Goal: Find specific page/section: Find specific page/section

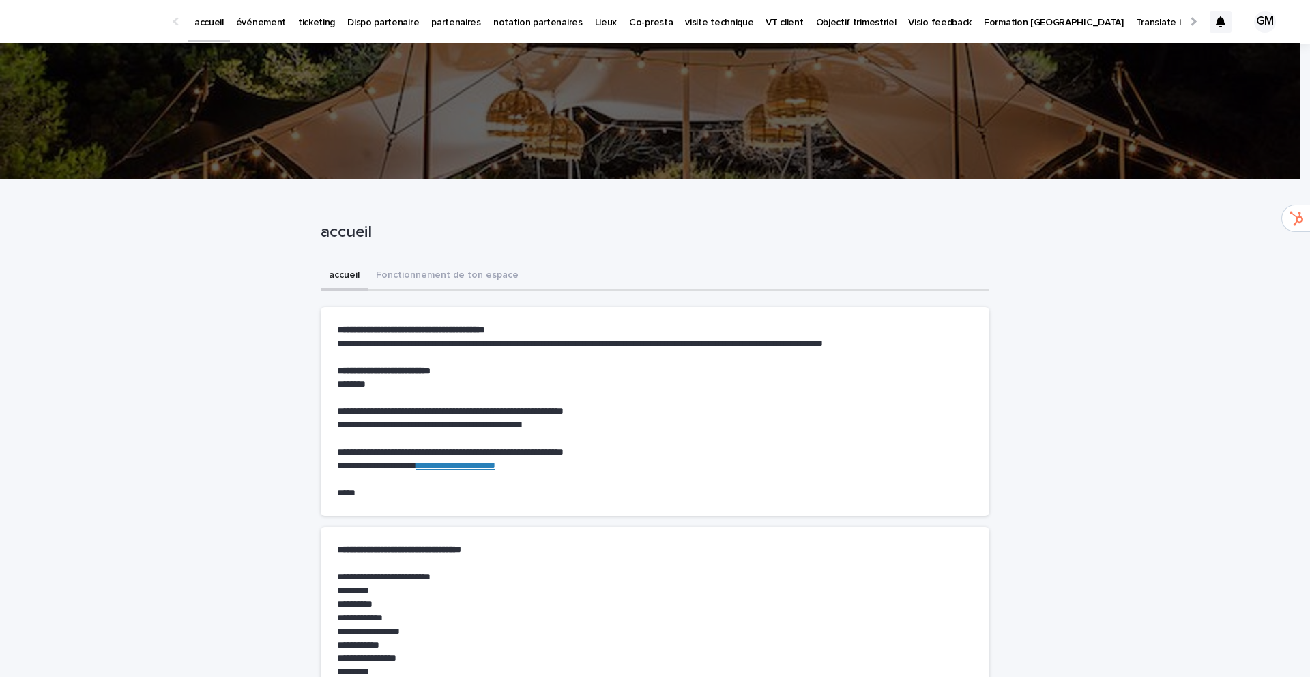
click at [254, 22] on p "événement" at bounding box center [261, 14] width 50 height 29
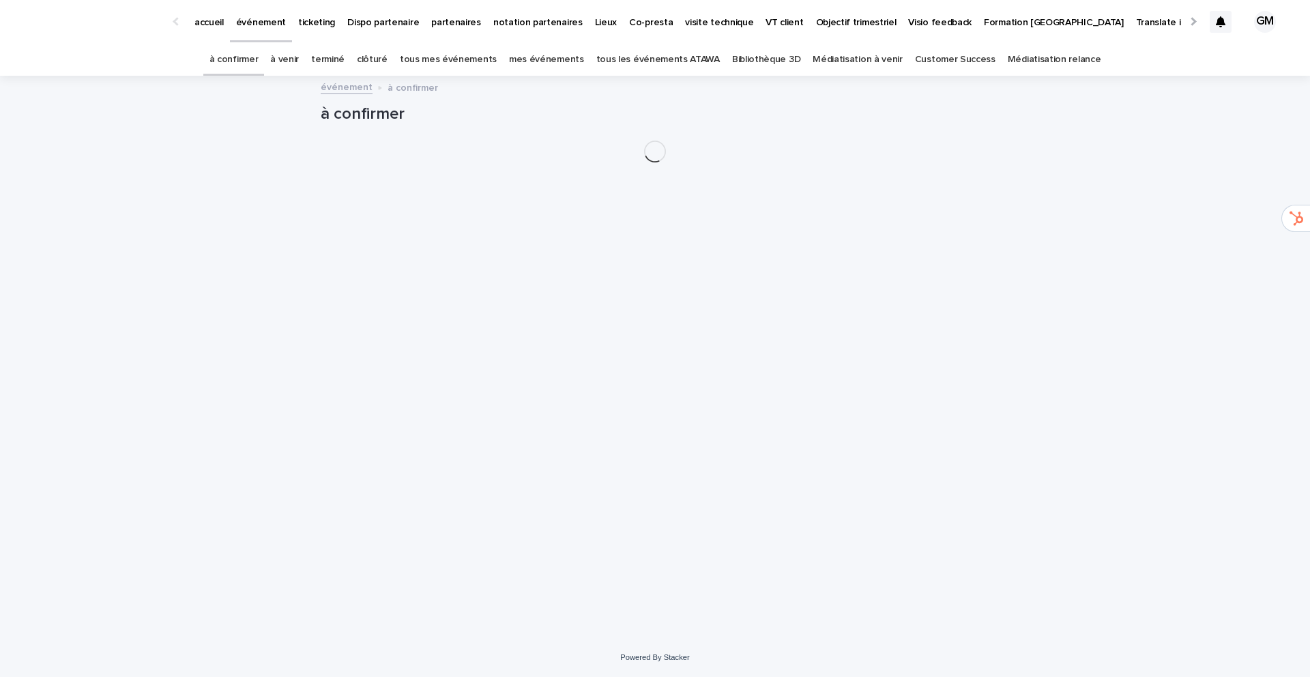
click at [299, 59] on link "à venir" at bounding box center [284, 60] width 29 height 32
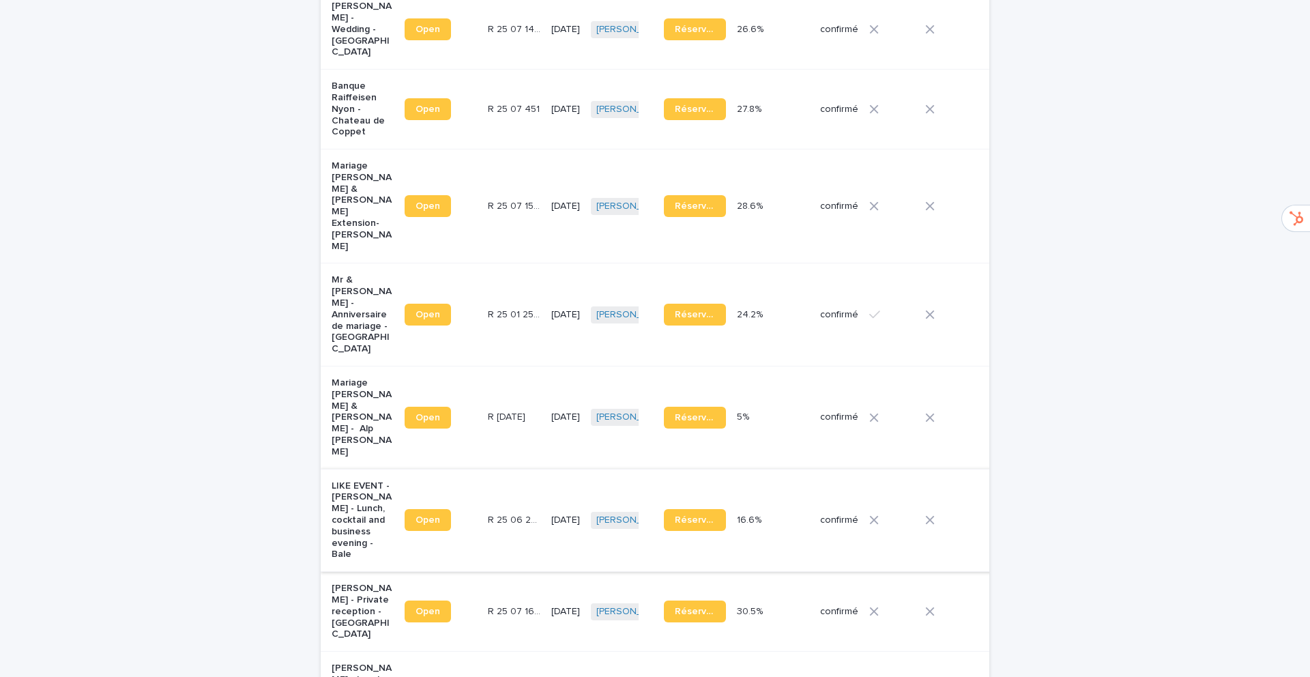
scroll to position [534, 0]
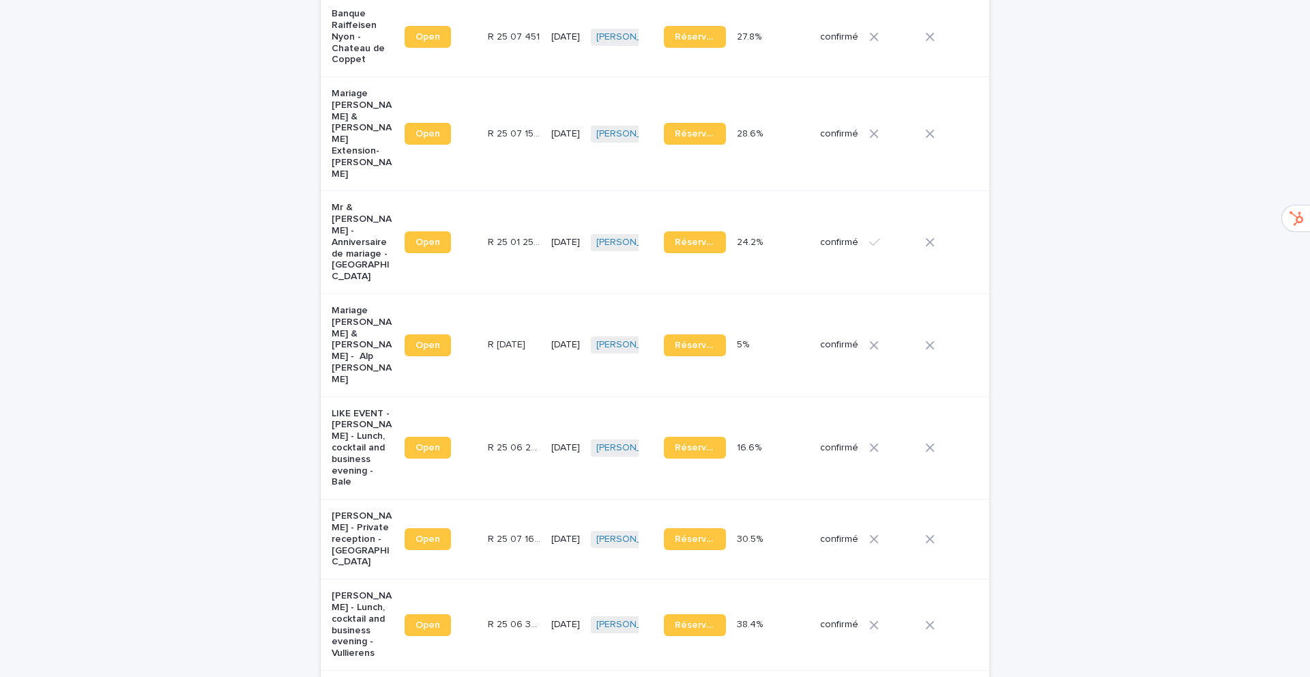
click at [344, 510] on p "[PERSON_NAME] - Private reception - [GEOGRAPHIC_DATA]" at bounding box center [363, 538] width 62 height 57
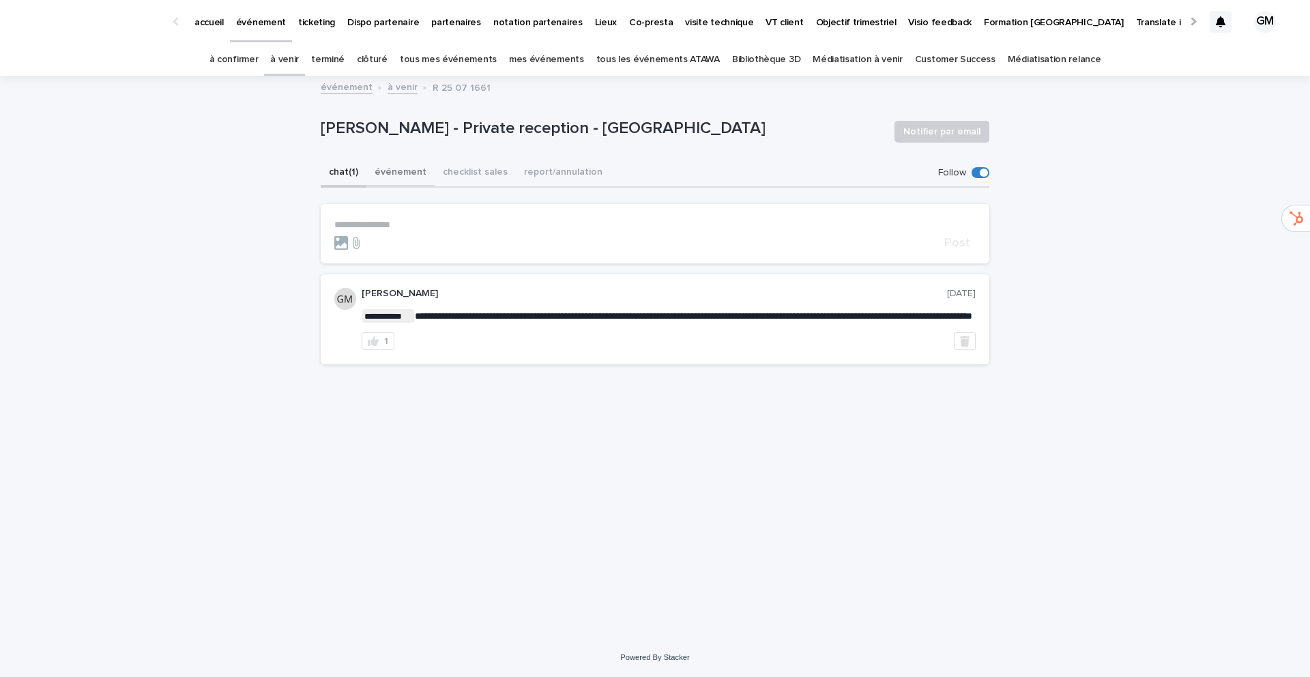
click at [392, 171] on button "événement" at bounding box center [400, 173] width 68 height 29
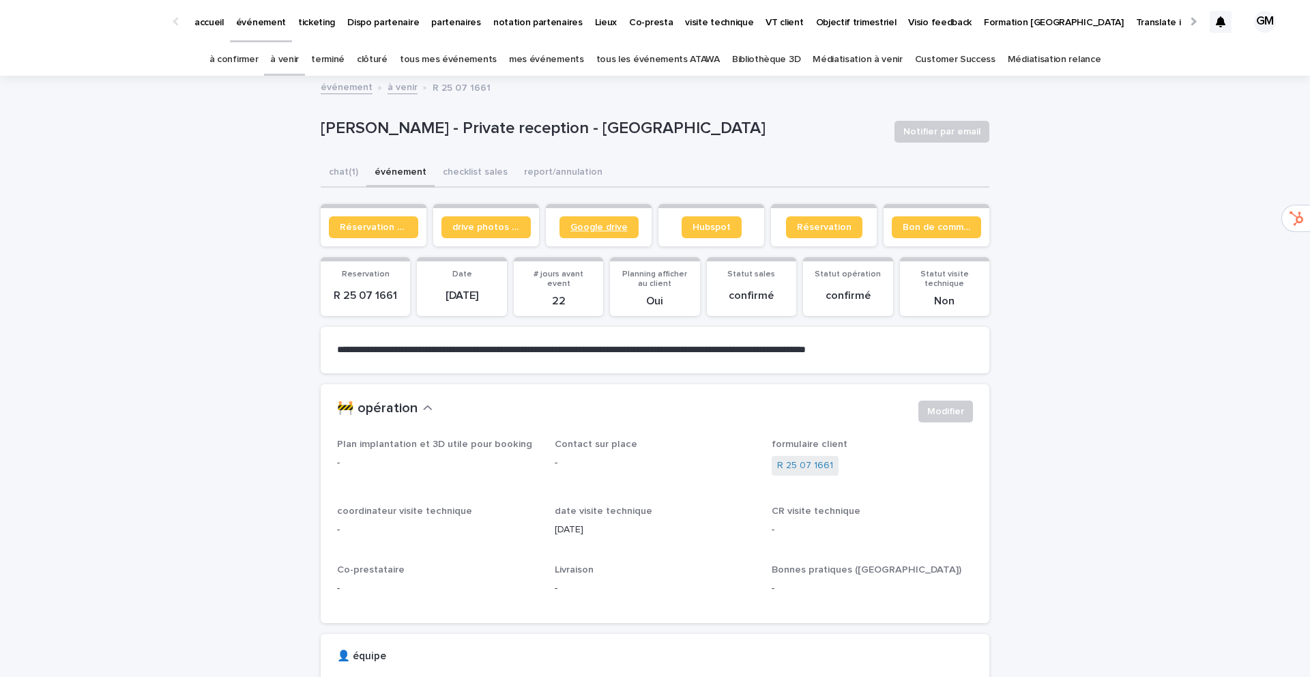
click at [589, 227] on span "Google drive" at bounding box center [598, 227] width 57 height 10
